Goal: Navigation & Orientation: Find specific page/section

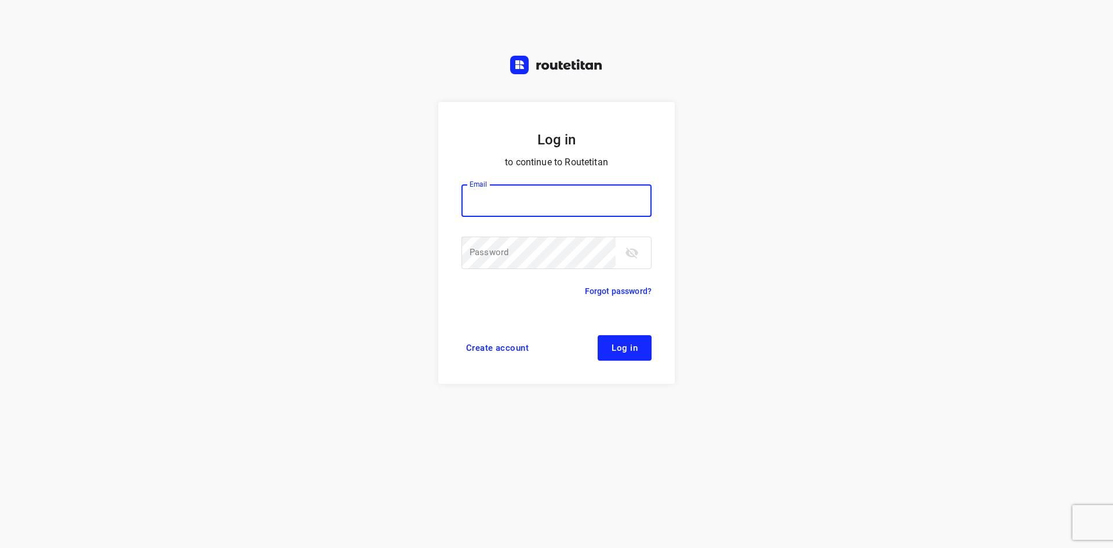
click at [569, 190] on input "email" at bounding box center [556, 200] width 190 height 32
type input "j"
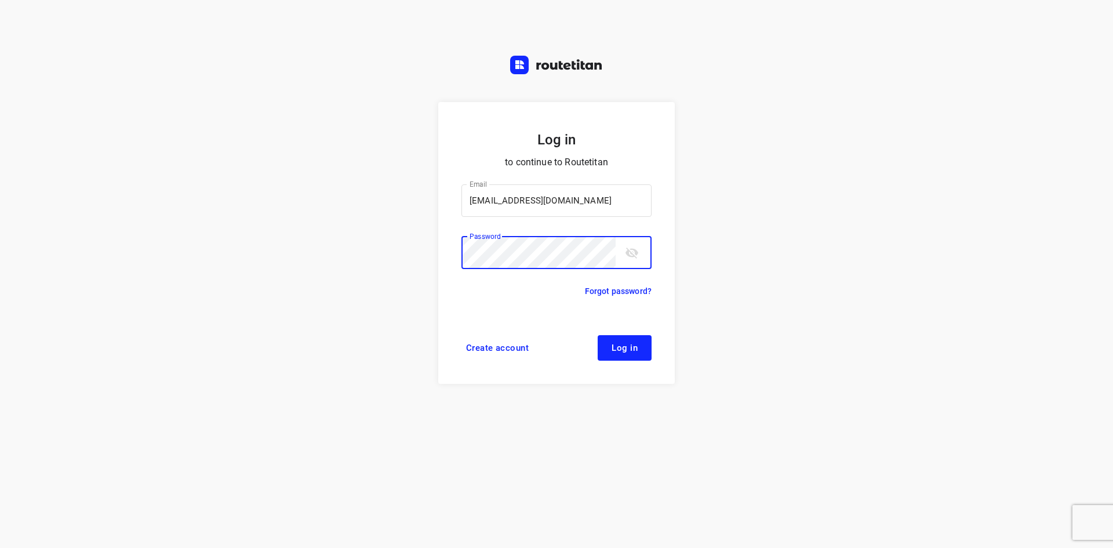
click at [598, 335] on button "Log in" at bounding box center [625, 348] width 54 height 26
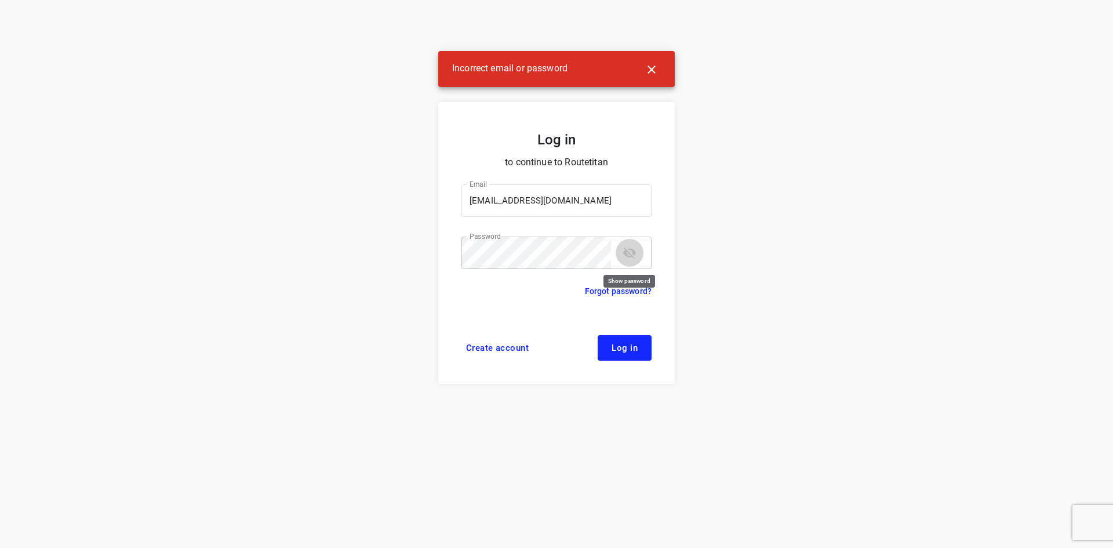
click at [629, 257] on icon "toggle password visibility" at bounding box center [629, 253] width 13 height 11
click at [598, 335] on button "Log in" at bounding box center [625, 348] width 54 height 26
click at [614, 333] on form "Log in to continue to Routetitan Email j.knoll89@gmx.de Email ​ Password Passwo…" at bounding box center [556, 243] width 237 height 282
click at [616, 341] on button "Log in" at bounding box center [625, 348] width 54 height 26
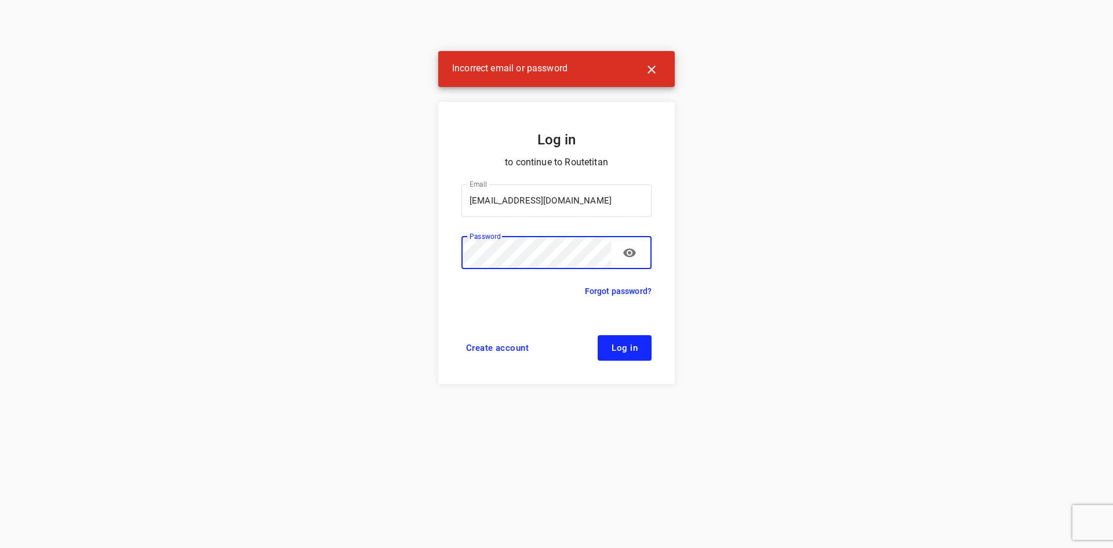
click at [610, 348] on button "Log in" at bounding box center [625, 348] width 54 height 26
click at [433, 247] on div "Log in to continue to Routetitan Email j.knoll89@gmx.de Email ​ Password Passwo…" at bounding box center [556, 274] width 1113 height 548
click at [598, 335] on button "Log in" at bounding box center [625, 348] width 54 height 26
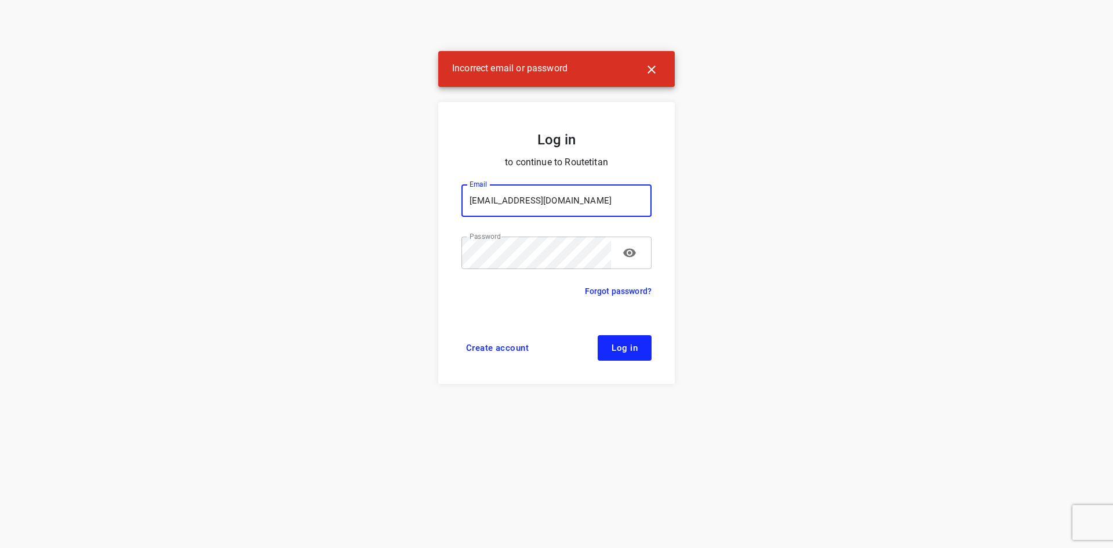
click at [565, 213] on input "j.knoll89@gmx.de" at bounding box center [556, 200] width 190 height 32
click at [562, 206] on input "j.knoll89@gmx.de" at bounding box center [556, 200] width 190 height 32
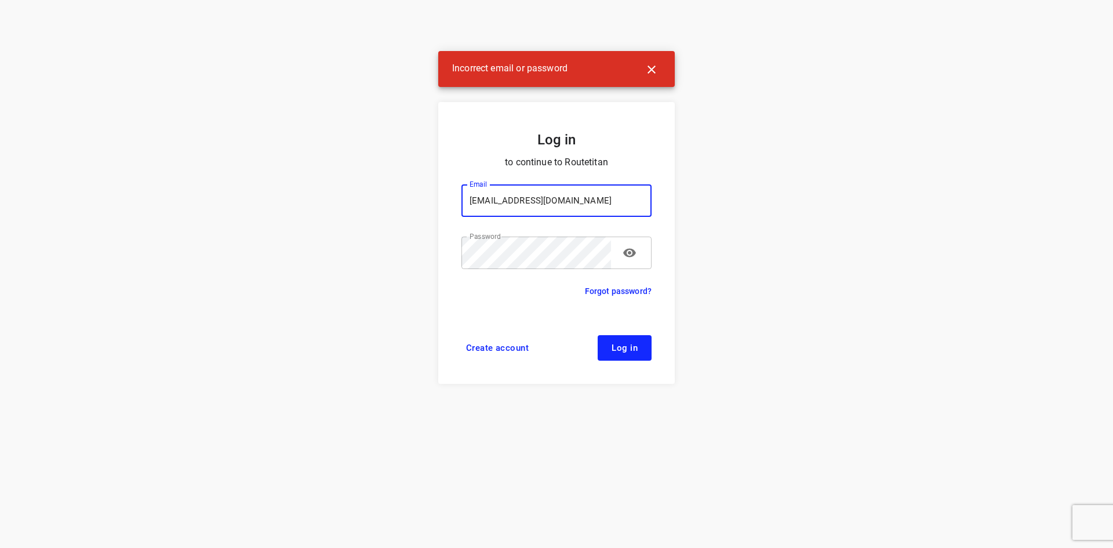
click at [562, 206] on input "j.knoll89@gmx.de" at bounding box center [556, 200] width 190 height 32
paste input "remco@fruitopjewerk.nl"
type input "remco@fruitopjewerk.nl"
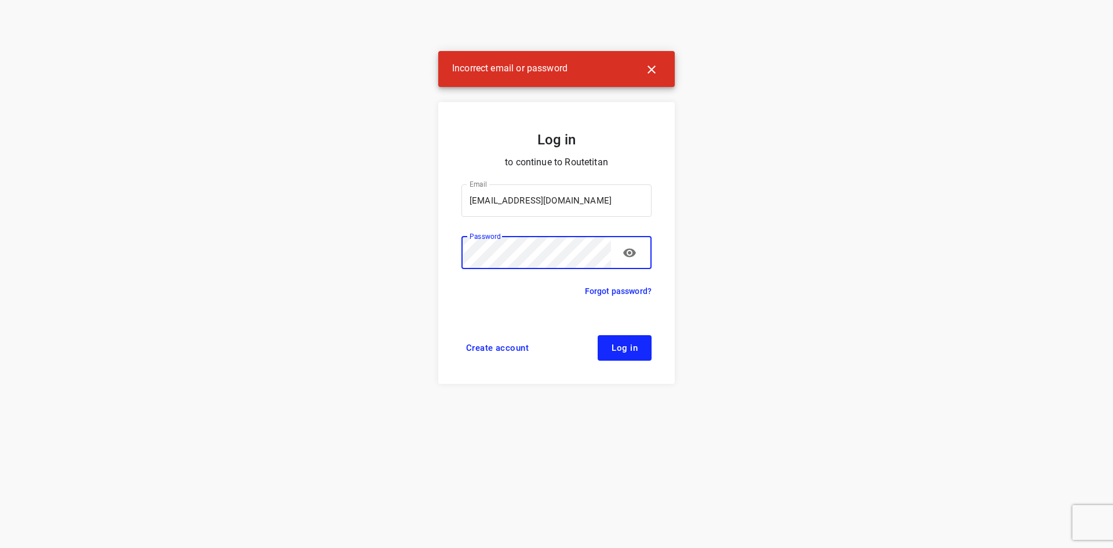
click at [612, 354] on button "Log in" at bounding box center [625, 348] width 54 height 26
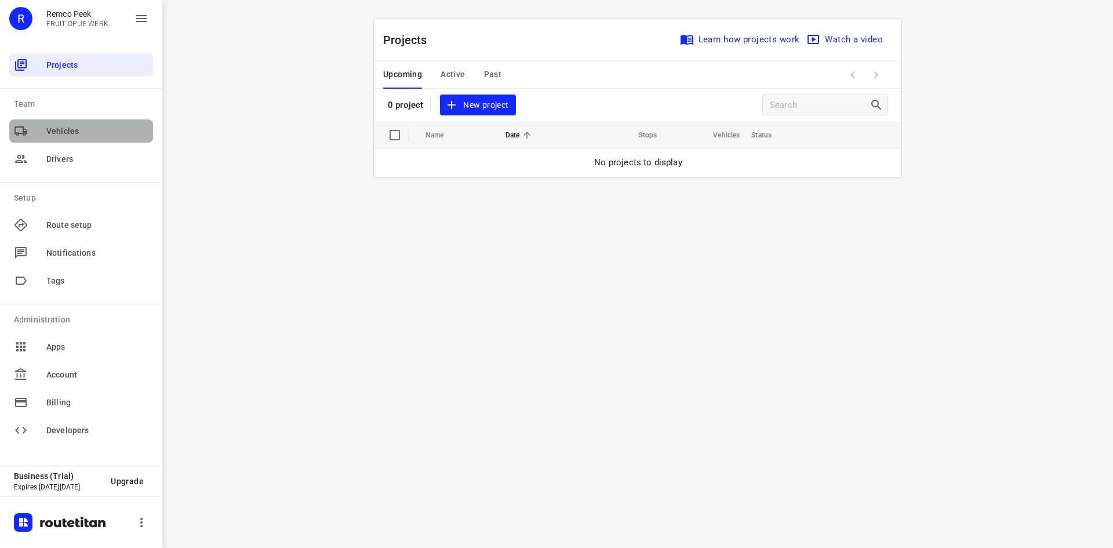
drag, startPoint x: 67, startPoint y: 130, endPoint x: 67, endPoint y: 159, distance: 29.6
click at [67, 130] on span "Vehicles" at bounding box center [97, 131] width 102 height 12
click at [75, 144] on span "Vehicles" at bounding box center [81, 131] width 144 height 28
click at [72, 155] on span "Drivers" at bounding box center [97, 159] width 102 height 12
click at [53, 158] on span "Drivers" at bounding box center [97, 159] width 102 height 12
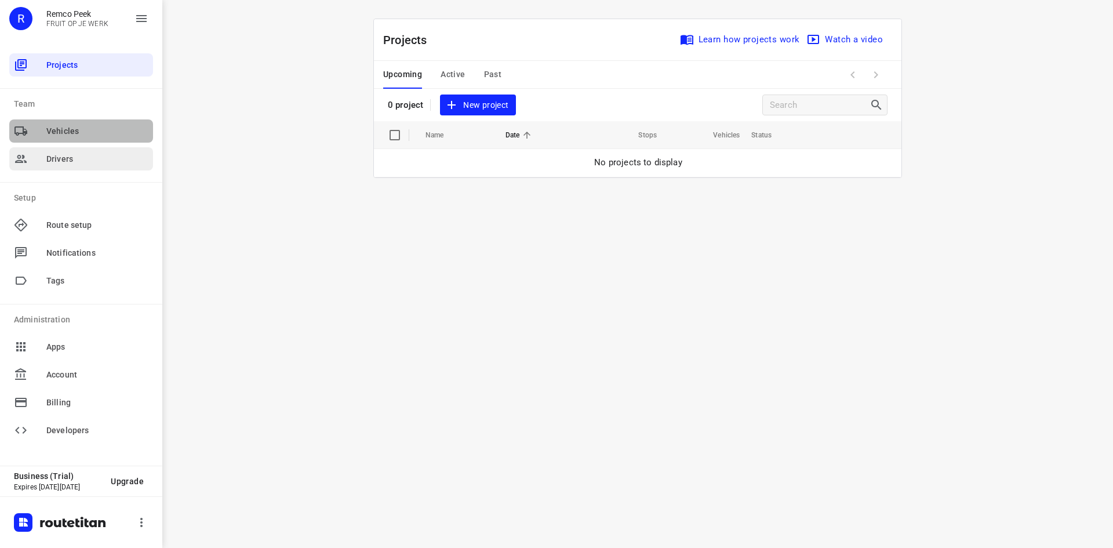
click at [67, 159] on span "Drivers" at bounding box center [97, 159] width 102 height 12
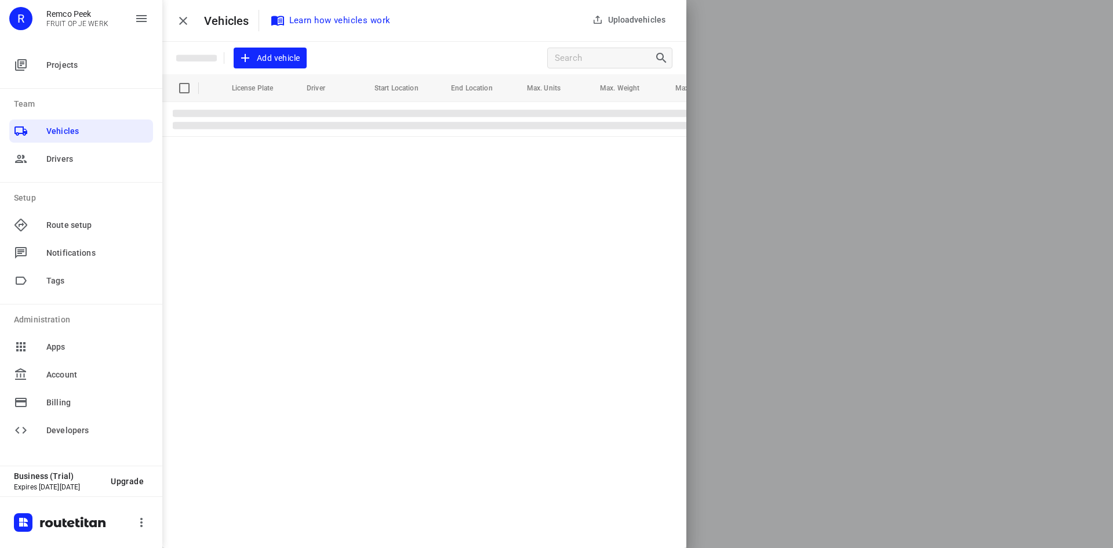
click at [52, 172] on span "Drivers" at bounding box center [81, 159] width 144 height 28
click at [63, 157] on span "Drivers" at bounding box center [97, 159] width 102 height 12
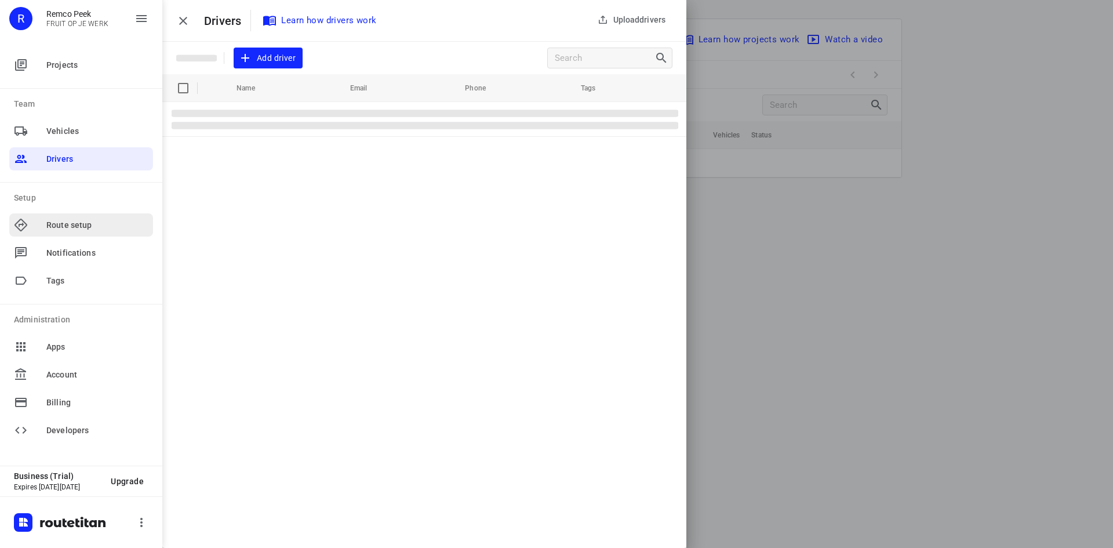
click at [83, 224] on span "Route setup" at bounding box center [97, 225] width 102 height 12
